Goal: Information Seeking & Learning: Compare options

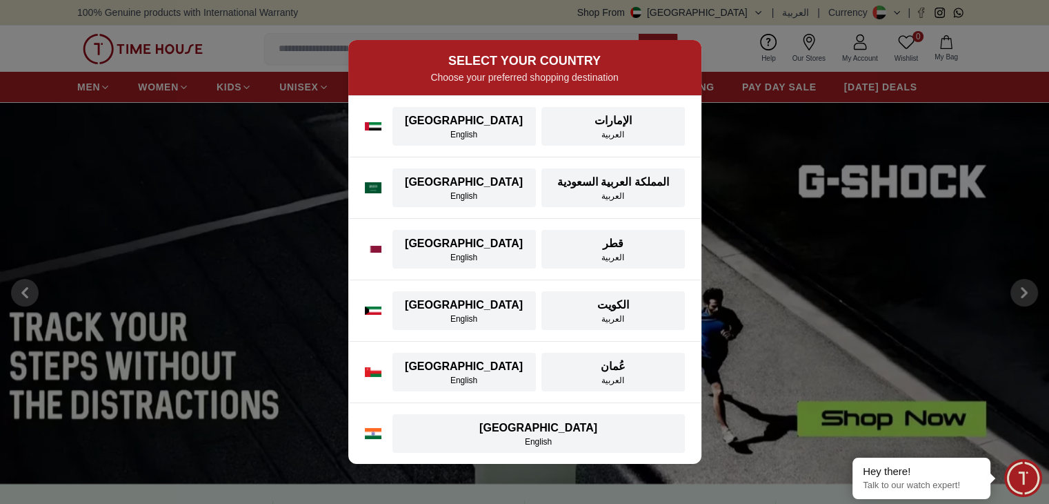
click at [480, 141] on button "UAE English" at bounding box center [463, 126] width 143 height 39
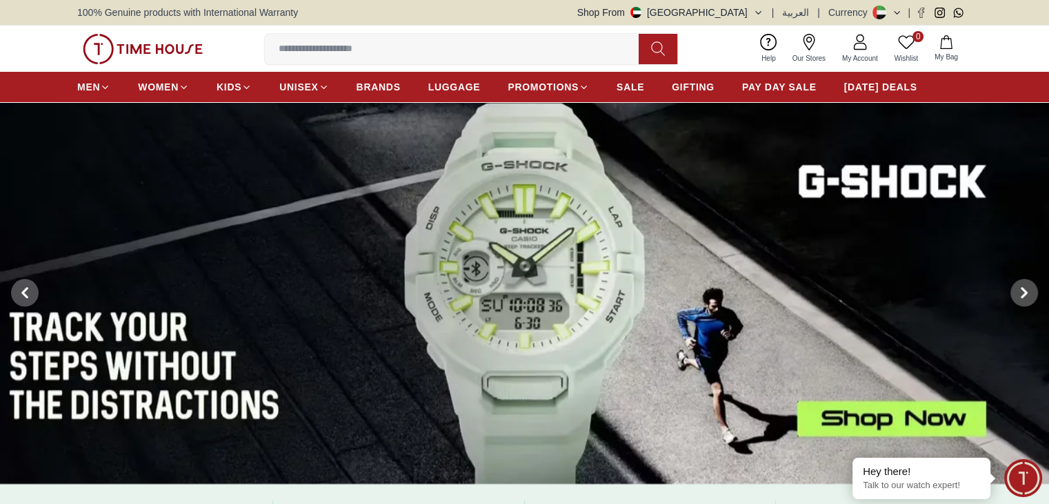
click at [358, 48] on input at bounding box center [457, 49] width 385 height 28
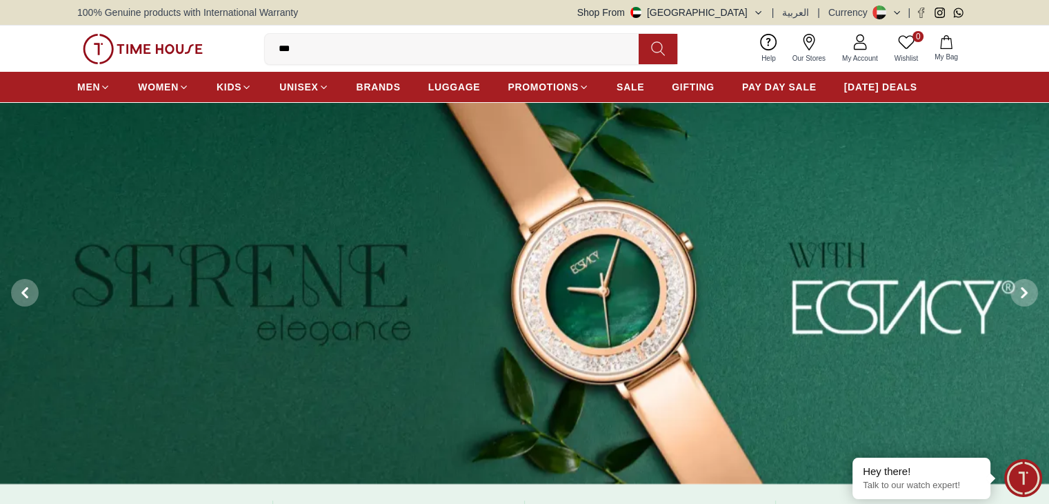
drag, startPoint x: 358, startPoint y: 48, endPoint x: 183, endPoint y: 45, distance: 174.5
click at [183, 45] on div "0 Wishlist My Bag *** roamer Trending Searches Police Casio Women [PERSON_NAME]…" at bounding box center [524, 49] width 895 height 46
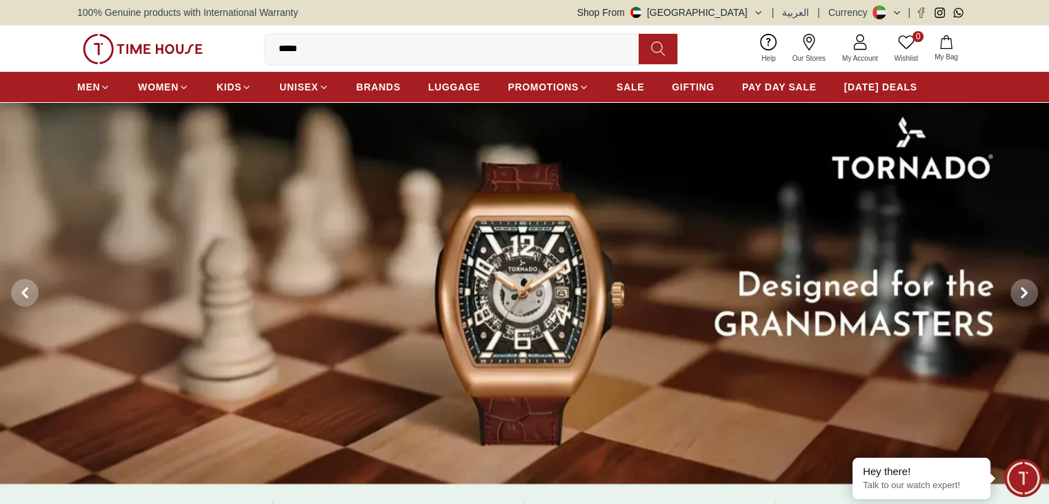
type input "*****"
click at [659, 42] on icon at bounding box center [658, 49] width 14 height 16
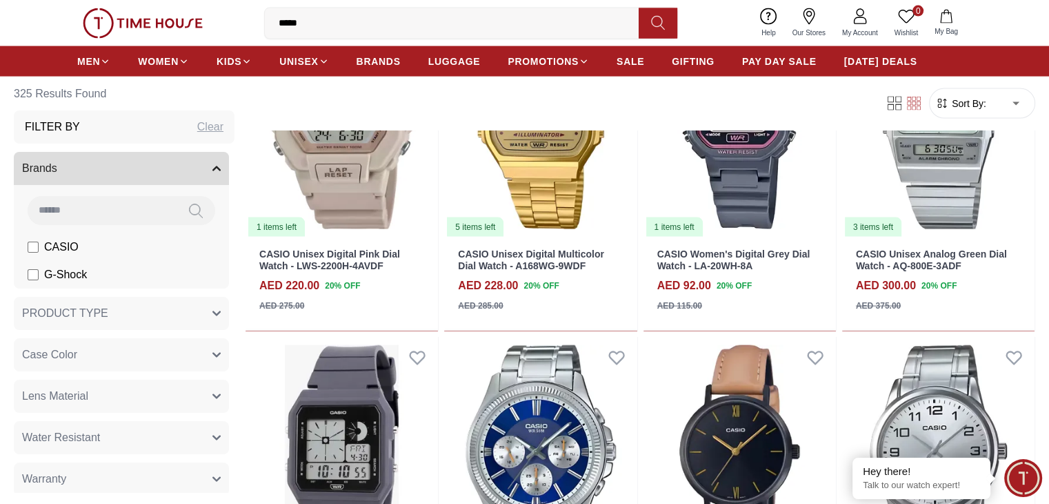
scroll to position [3311, 0]
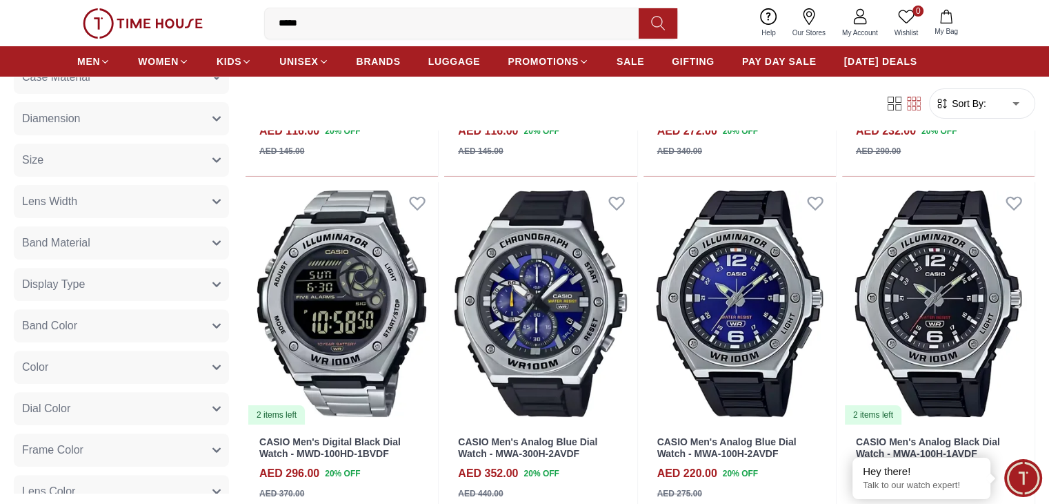
scroll to position [483, 0]
click at [229, 282] on button "Display Type" at bounding box center [121, 285] width 215 height 33
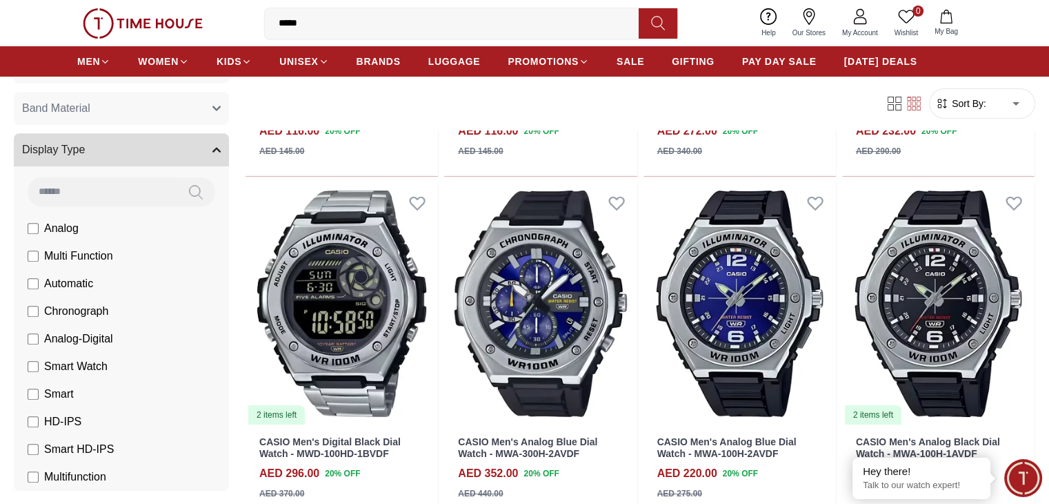
scroll to position [621, 0]
click at [113, 340] on span "Analog-Digital" at bounding box center [78, 336] width 69 height 17
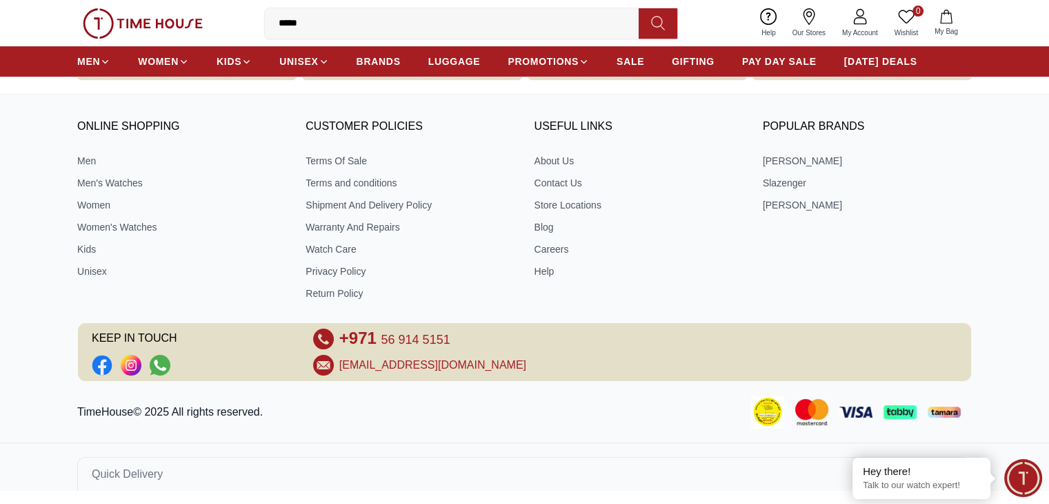
scroll to position [1382, 0]
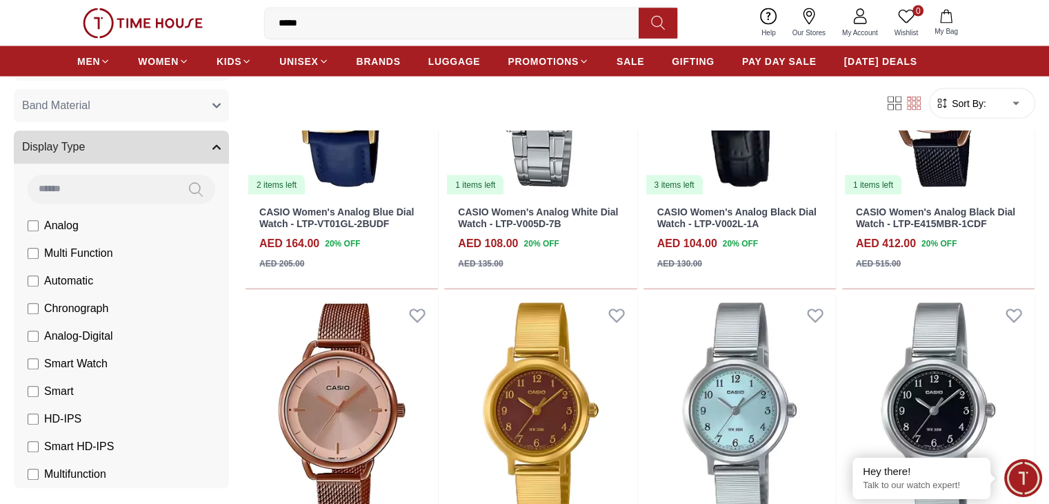
scroll to position [2690, 0]
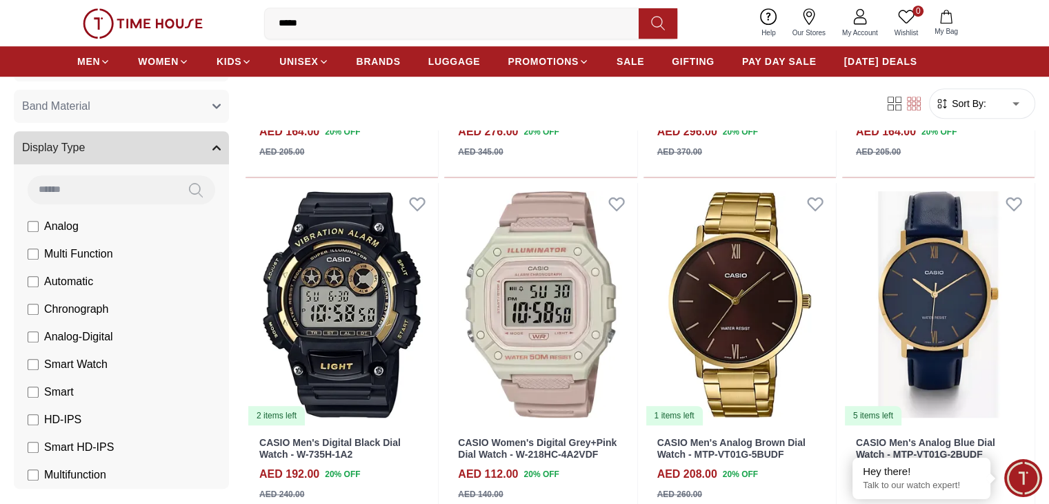
scroll to position [11332, 0]
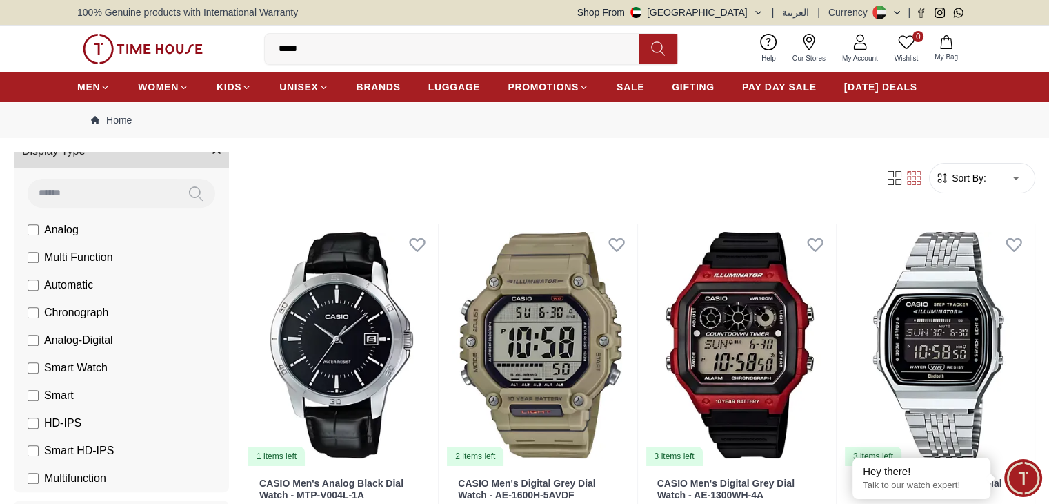
scroll to position [759, 0]
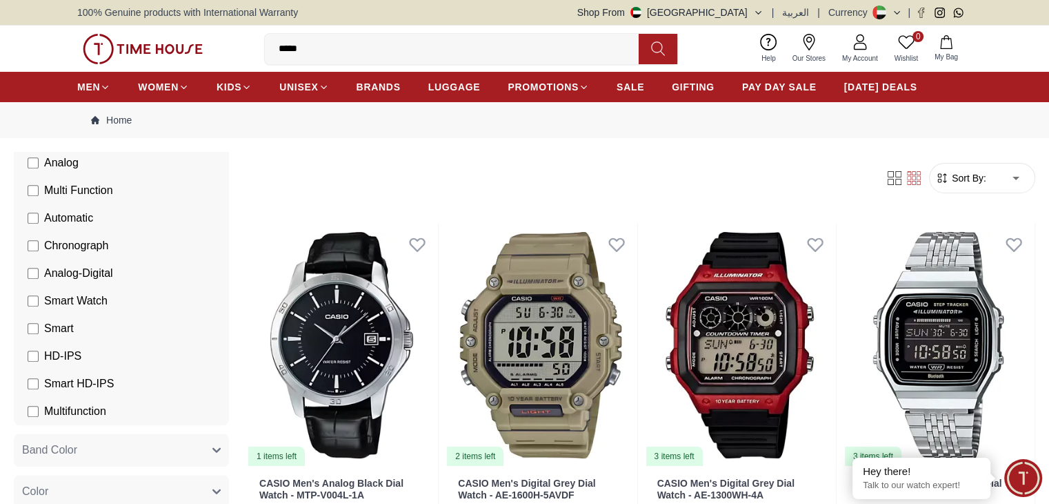
click at [113, 270] on span "Analog-Digital" at bounding box center [78, 273] width 69 height 17
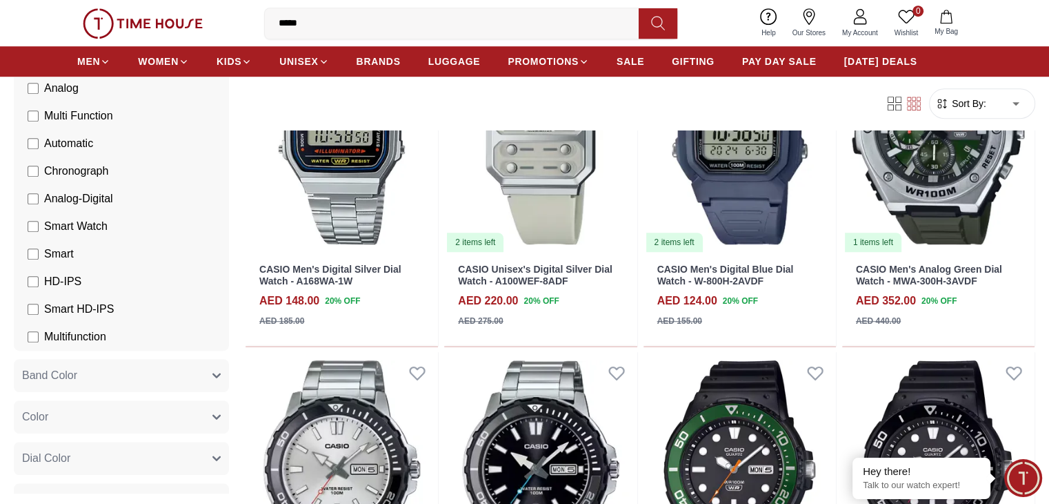
scroll to position [897, 0]
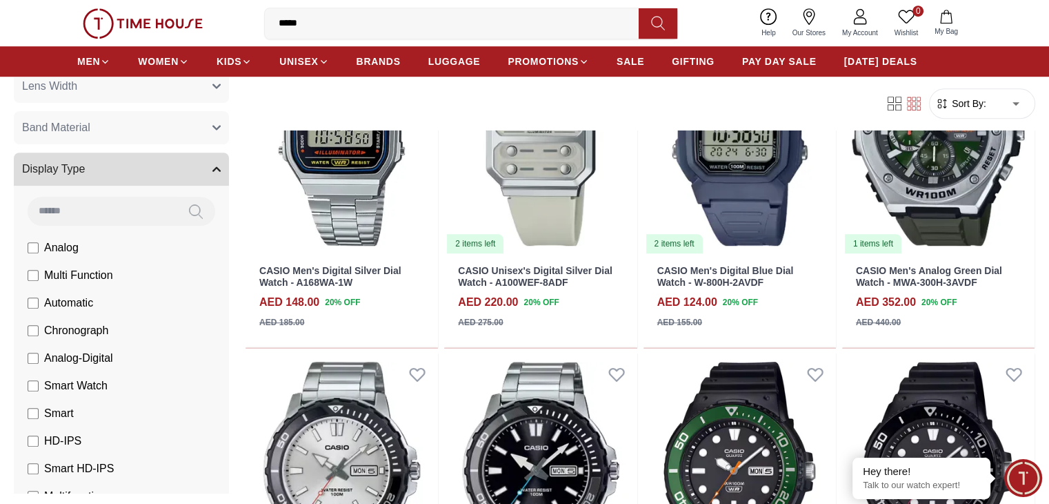
scroll to position [552, 0]
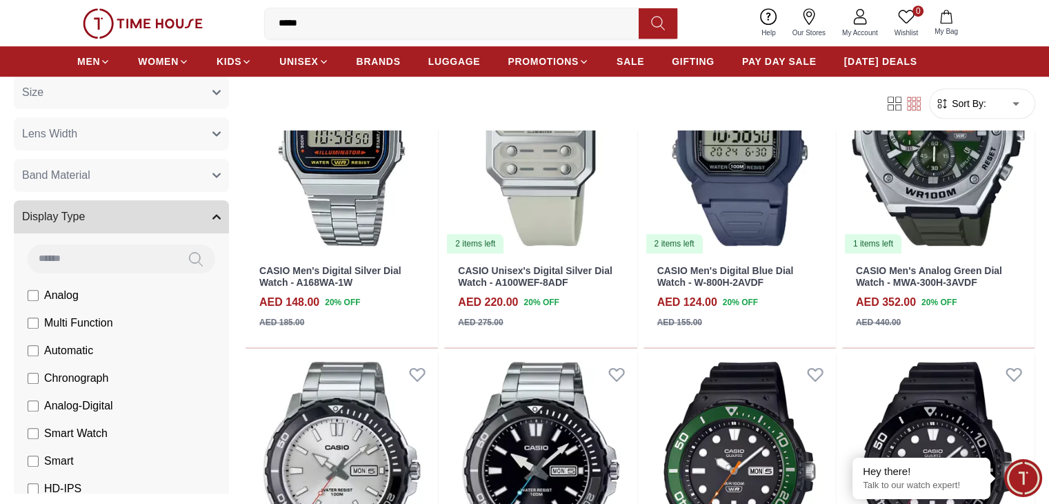
scroll to position [897, 0]
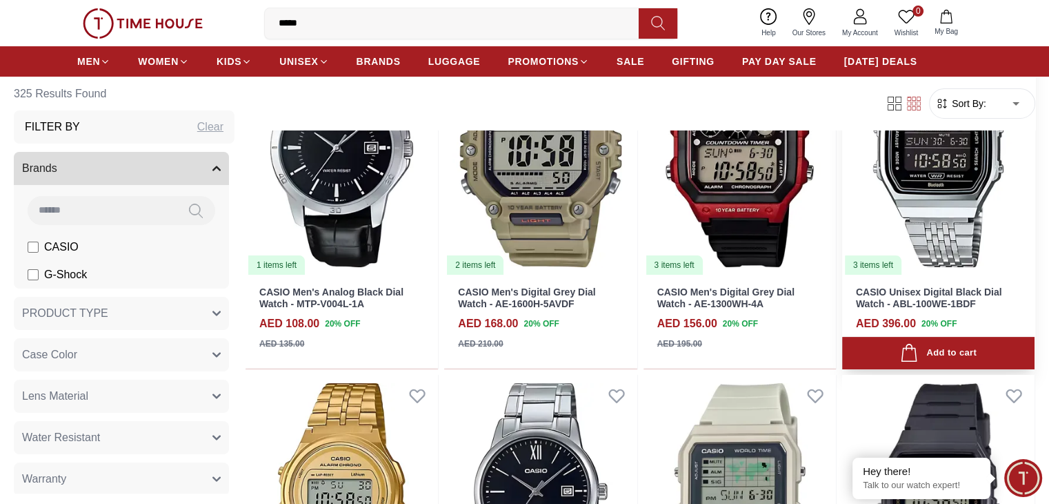
scroll to position [207, 0]
